Goal: Information Seeking & Learning: Learn about a topic

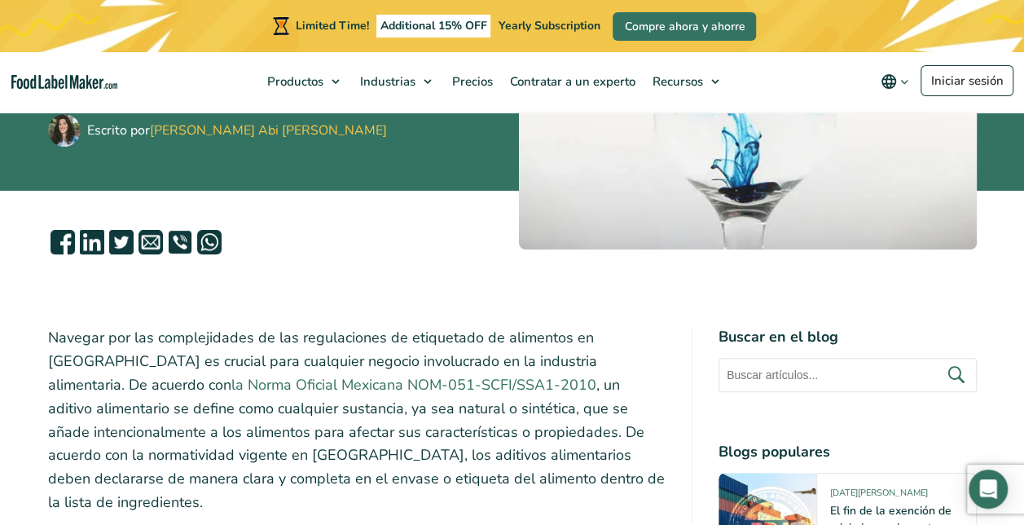
click at [302, 381] on link "la Norma Oficial Mexicana NOM-051-SCFI/SSA1-2010" at bounding box center [413, 385] width 365 height 20
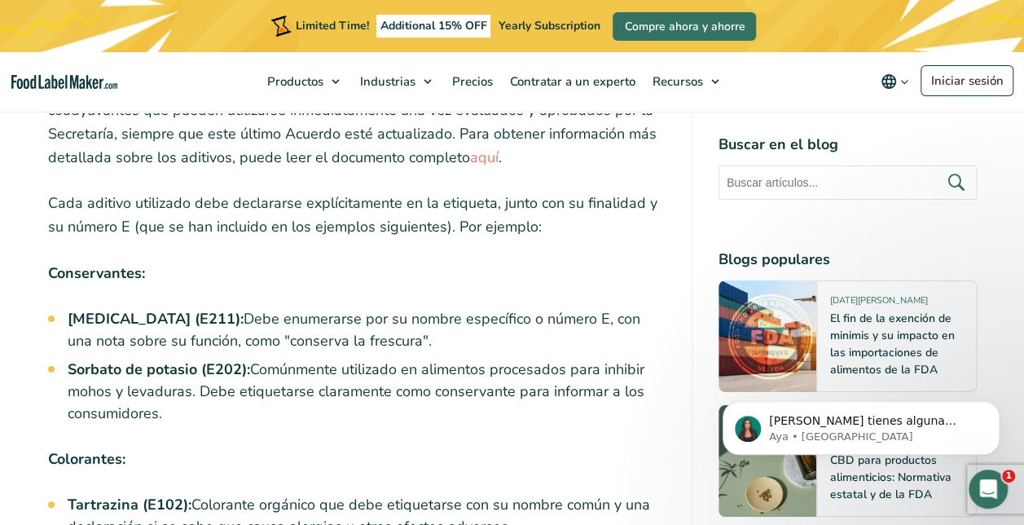
scroll to position [2958, 0]
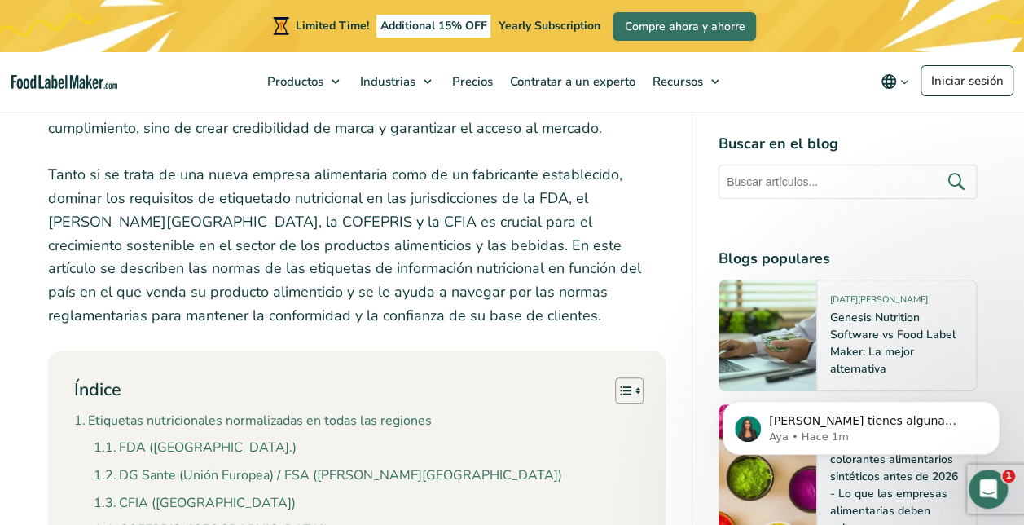
scroll to position [733, 0]
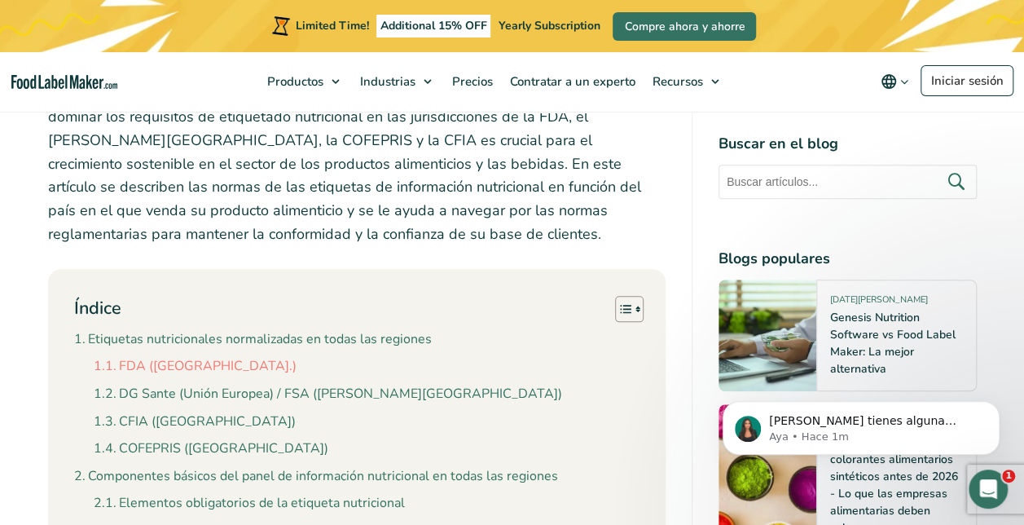
click at [165, 356] on link "FDA ([GEOGRAPHIC_DATA].)" at bounding box center [195, 366] width 203 height 21
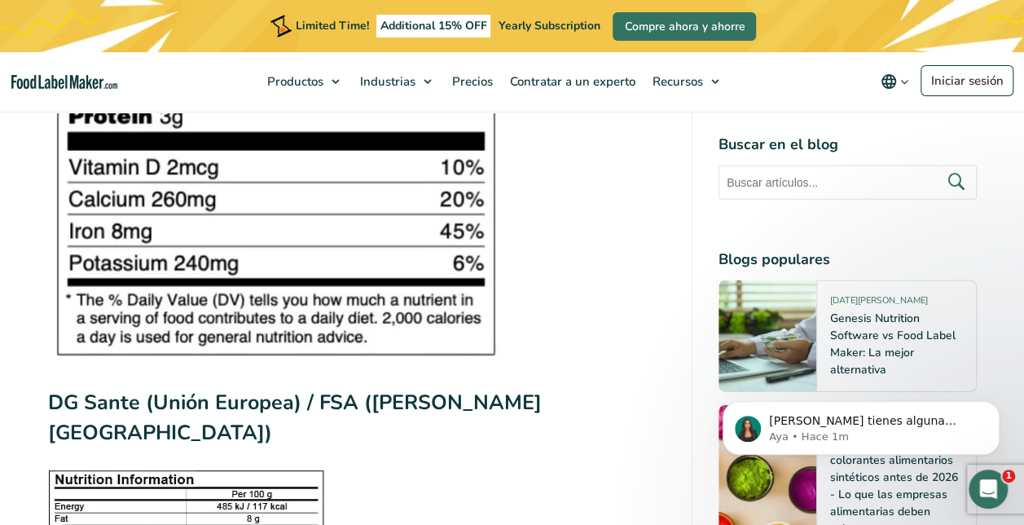
scroll to position [2552, 0]
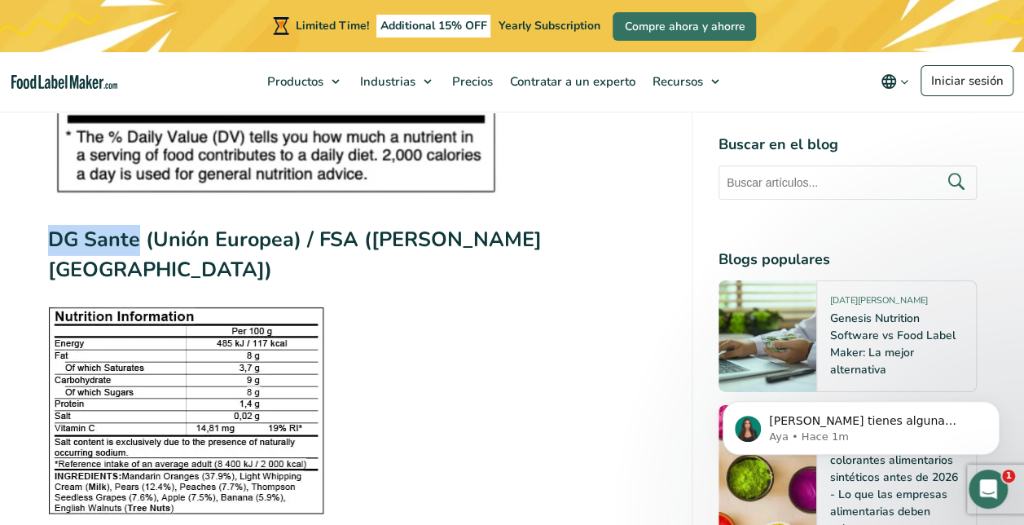
drag, startPoint x: 141, startPoint y: 207, endPoint x: 37, endPoint y: 207, distance: 103.5
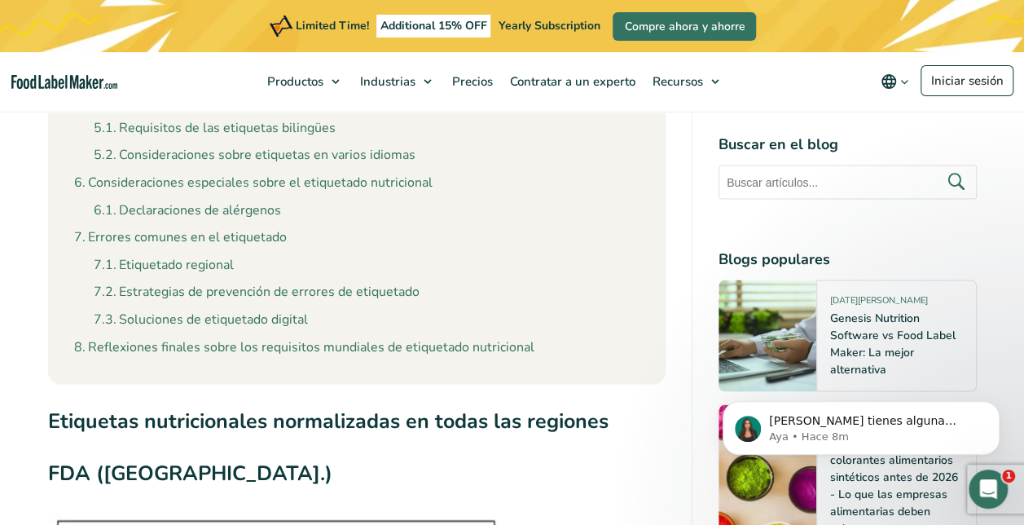
scroll to position [1385, 0]
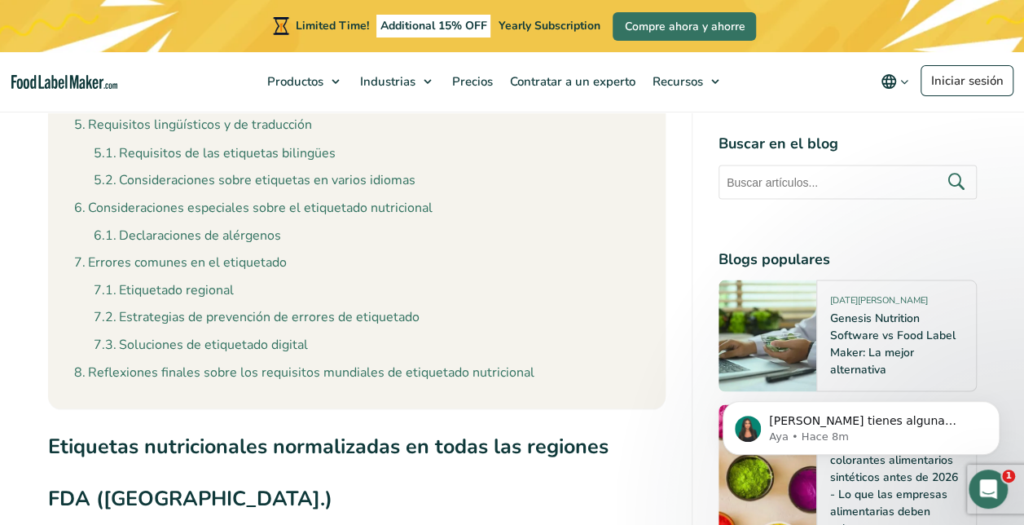
click at [68, 483] on h3 "FDA ([GEOGRAPHIC_DATA].)" at bounding box center [356, 502] width 617 height 39
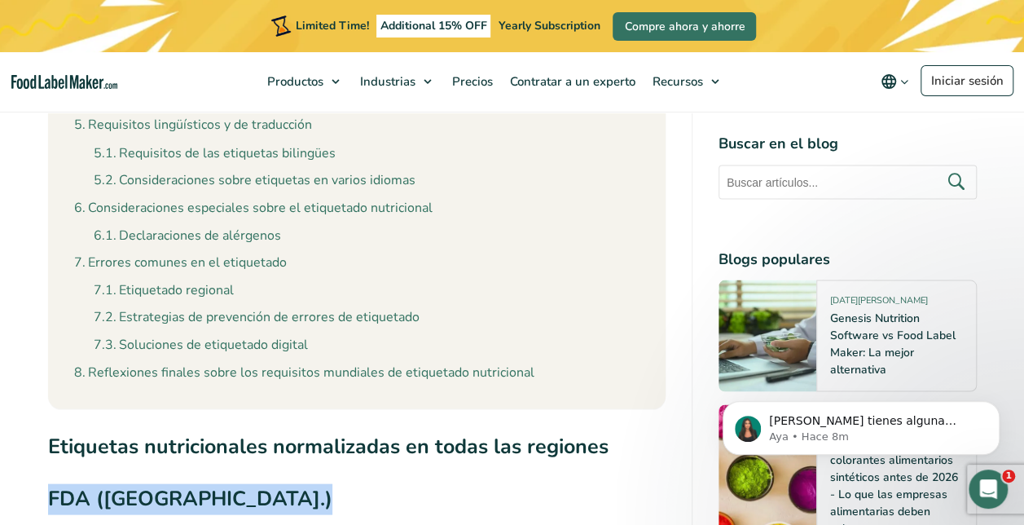
click at [68, 483] on h3 "FDA ([GEOGRAPHIC_DATA].)" at bounding box center [356, 502] width 617 height 39
copy div "FDA ([GEOGRAPHIC_DATA].)"
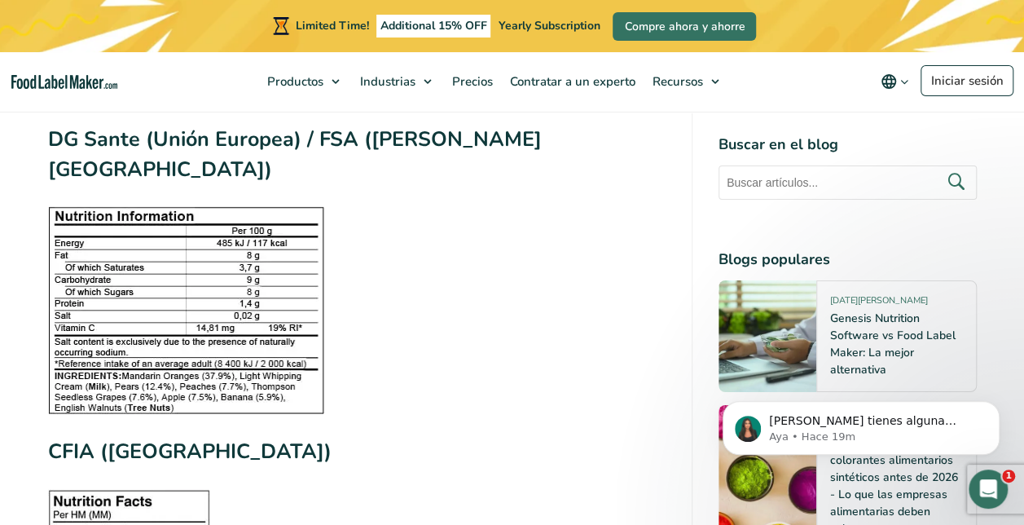
scroll to position [2514, 0]
